Goal: Find specific page/section: Find specific page/section

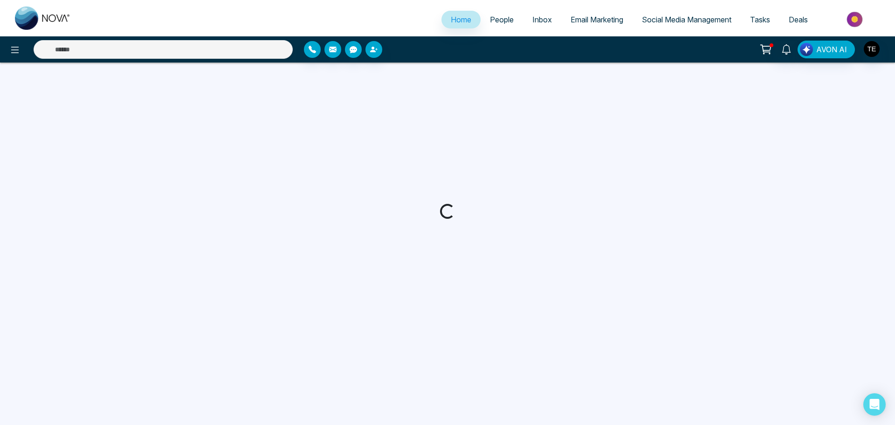
select select "*"
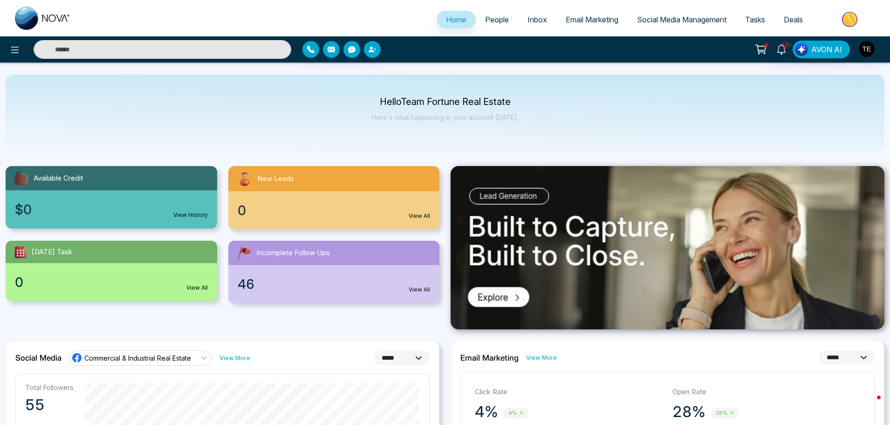
click at [117, 49] on input "text" at bounding box center [163, 49] width 258 height 19
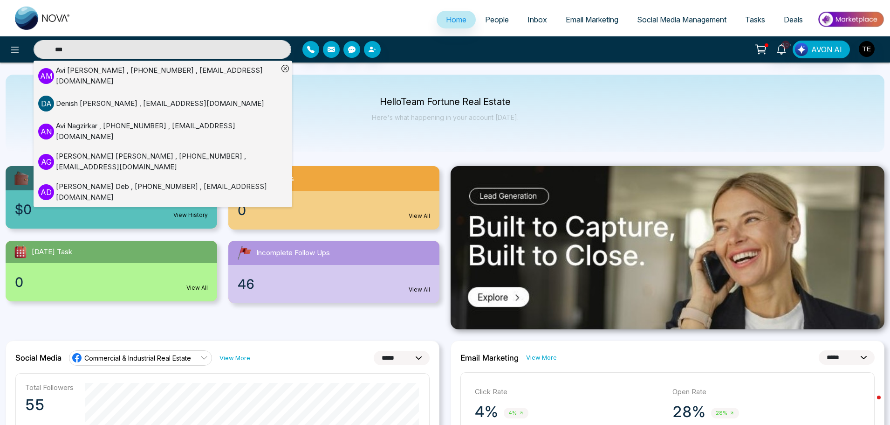
type input "***"
click at [87, 75] on div "[PERSON_NAME] , [PHONE_NUMBER] , [EMAIL_ADDRESS][DOMAIN_NAME]" at bounding box center [167, 75] width 222 height 21
